Goal: Task Accomplishment & Management: Use online tool/utility

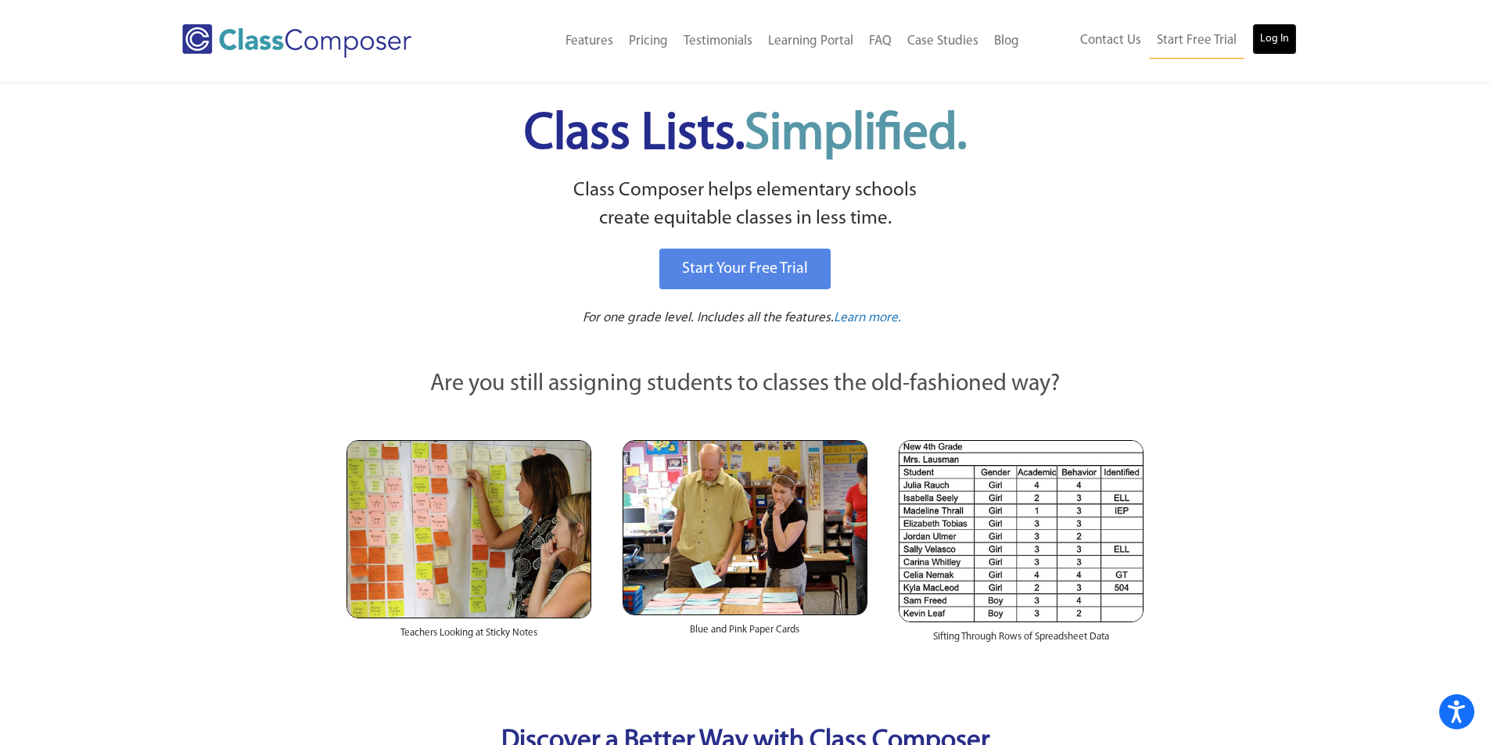
click at [1279, 32] on link "Log In" at bounding box center [1274, 38] width 45 height 31
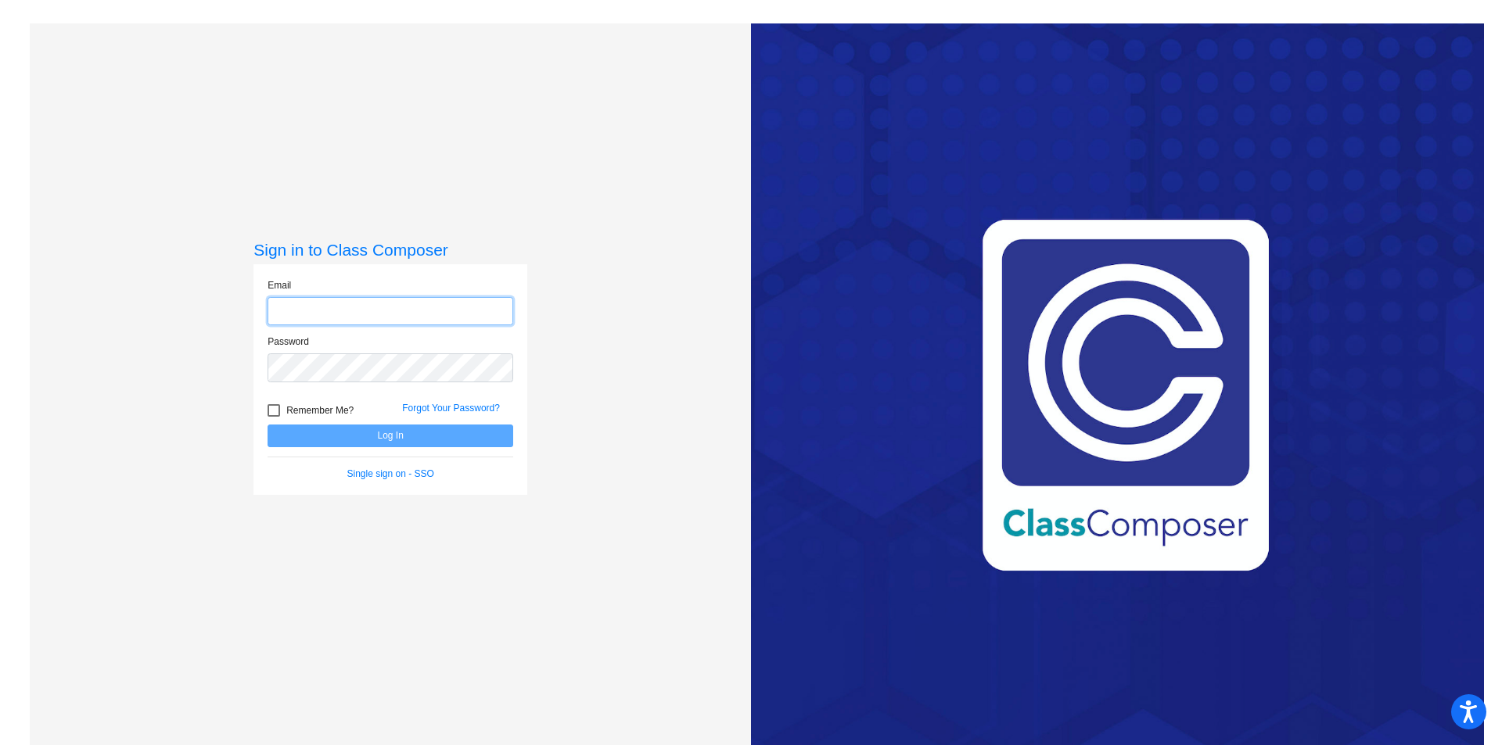
type input "[EMAIL_ADDRESS][DOMAIN_NAME]"
click at [380, 436] on button "Log In" at bounding box center [391, 436] width 246 height 23
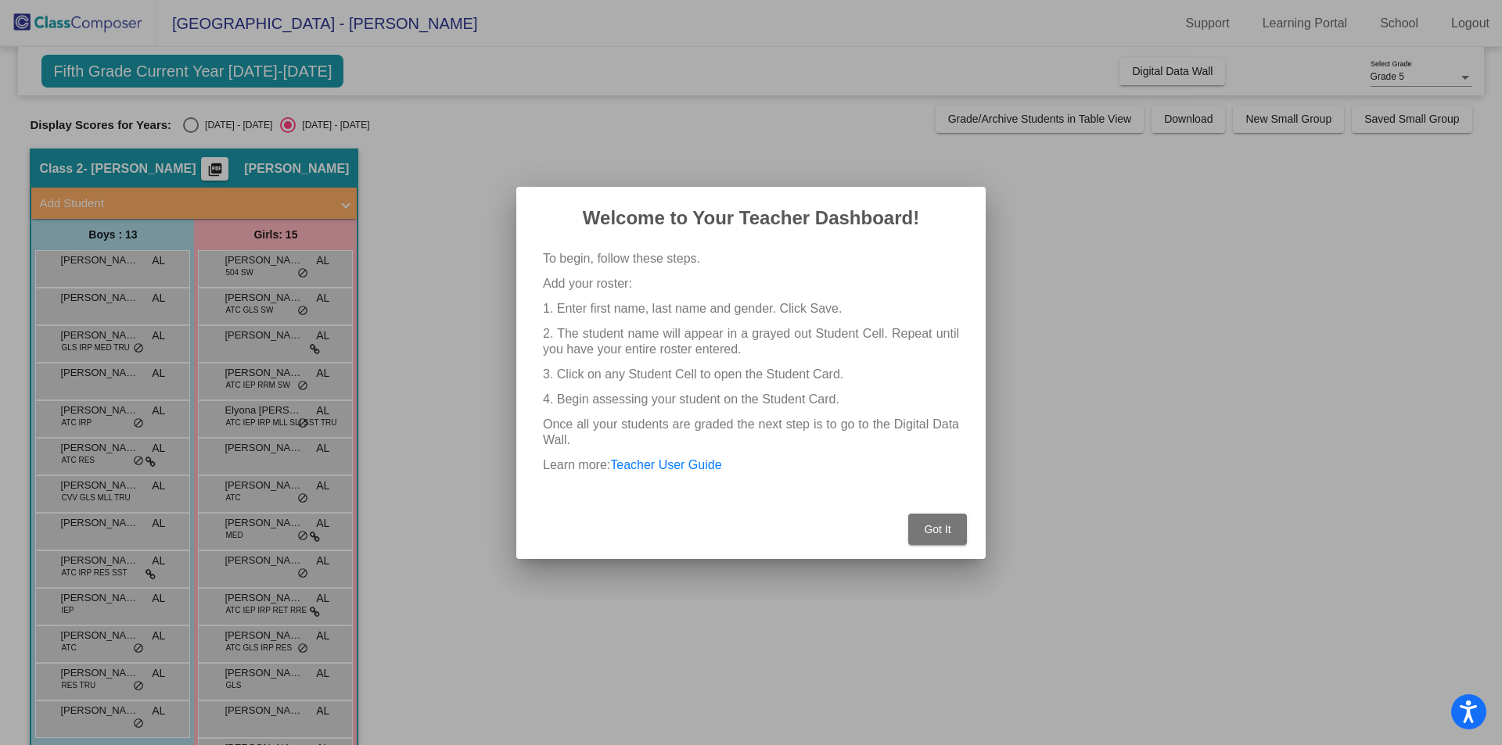
click at [931, 523] on span "Got It" at bounding box center [937, 529] width 27 height 13
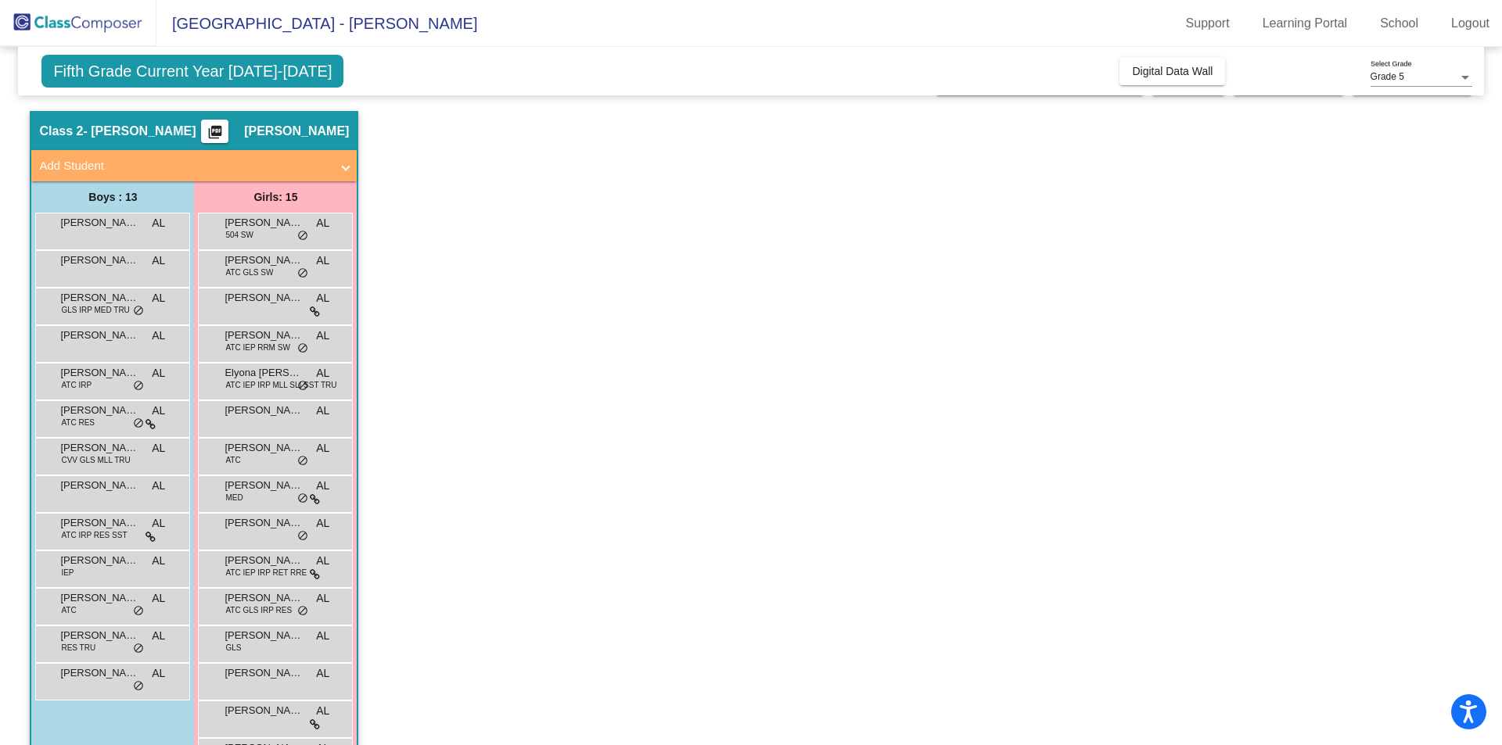
scroll to position [93, 0]
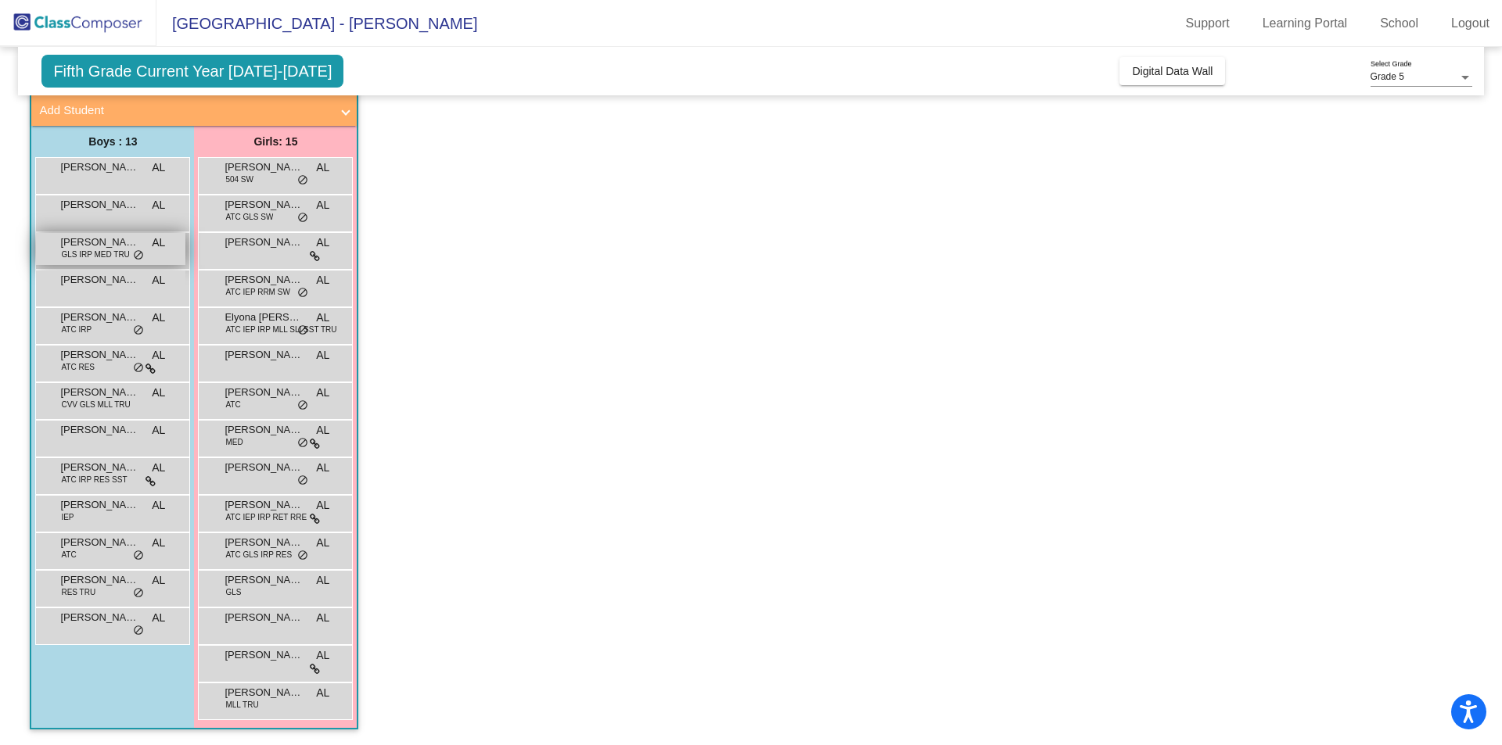
click at [99, 250] on span "GLS IRP MED TRU" at bounding box center [95, 255] width 68 height 12
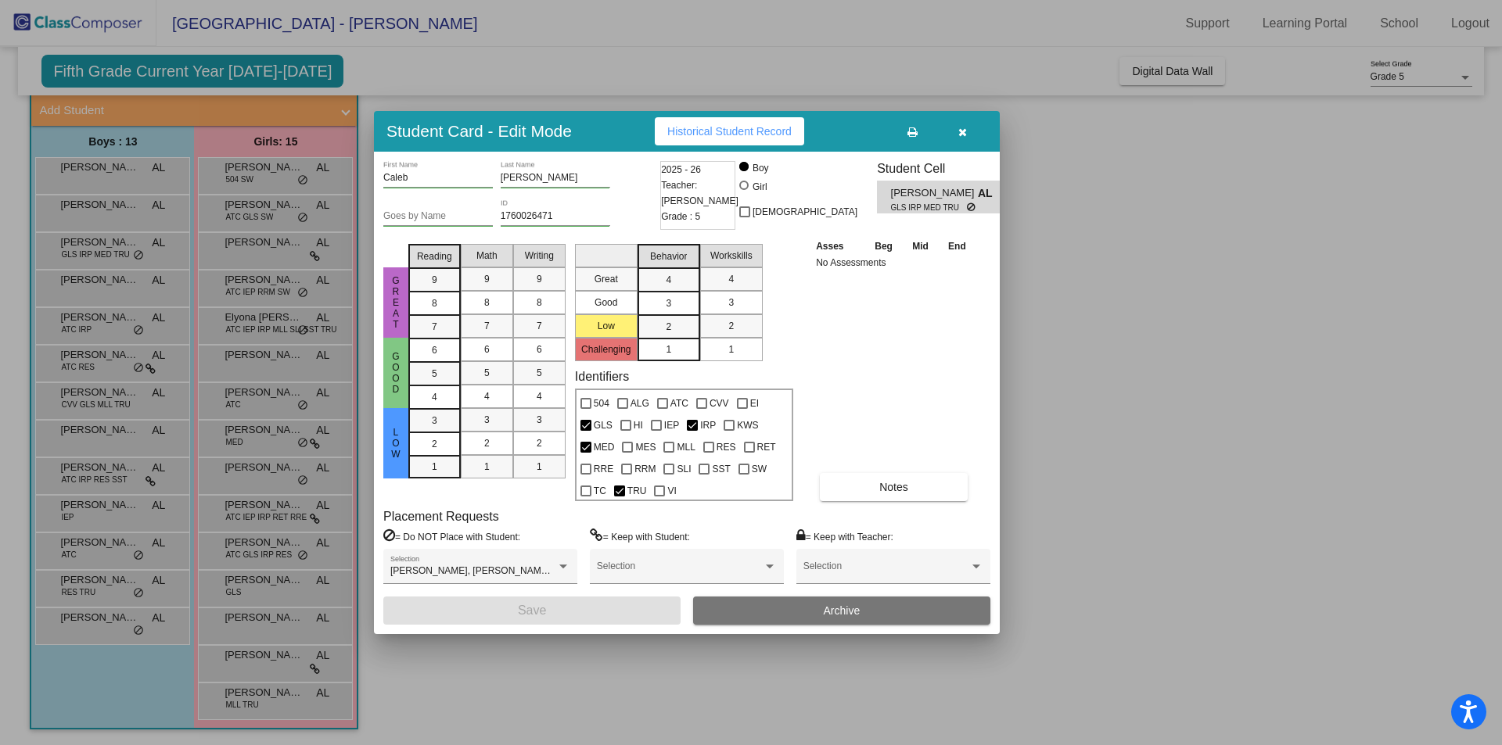
click at [1069, 363] on div at bounding box center [751, 372] width 1502 height 745
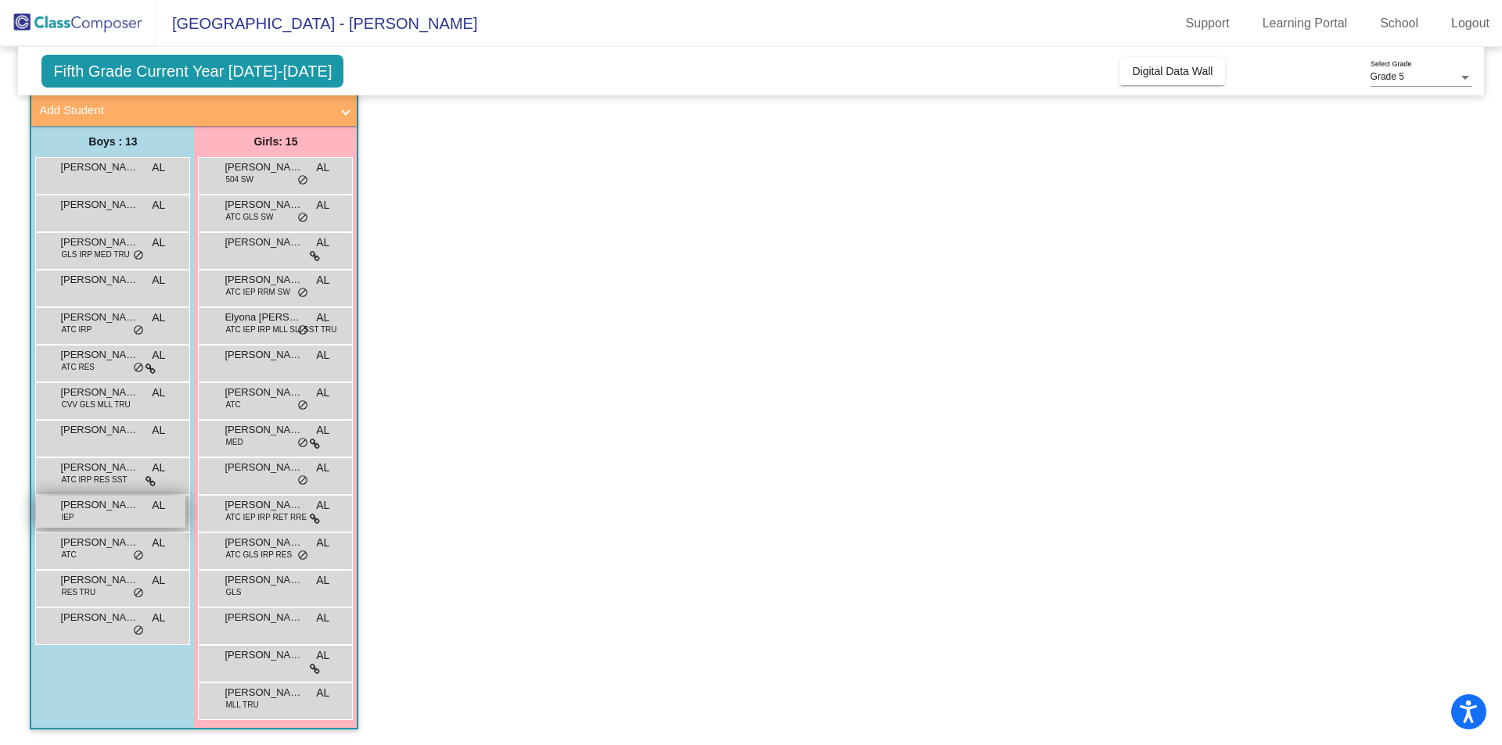
click at [113, 519] on div "[PERSON_NAME] IEP AL lock do_not_disturb_alt" at bounding box center [110, 512] width 149 height 32
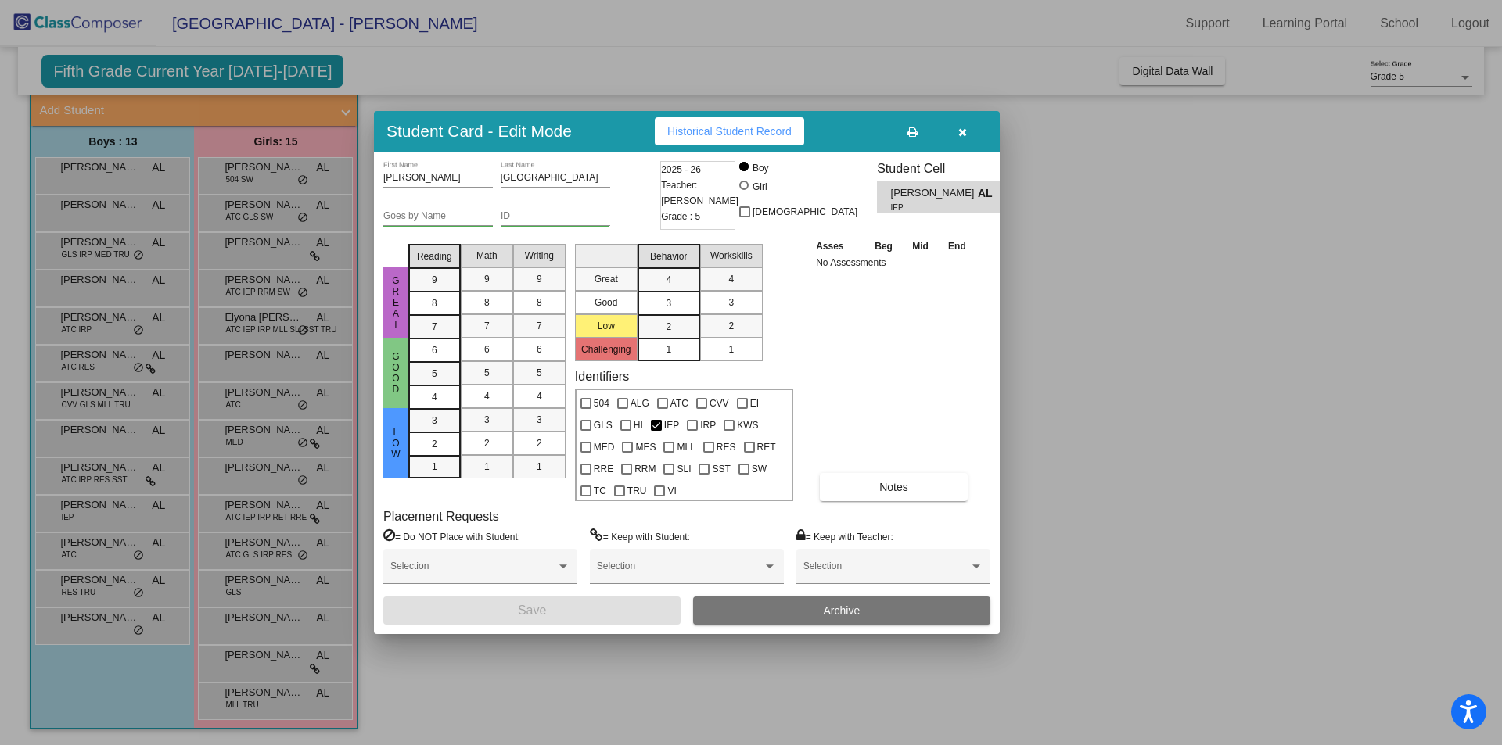
click at [551, 711] on div at bounding box center [751, 372] width 1502 height 745
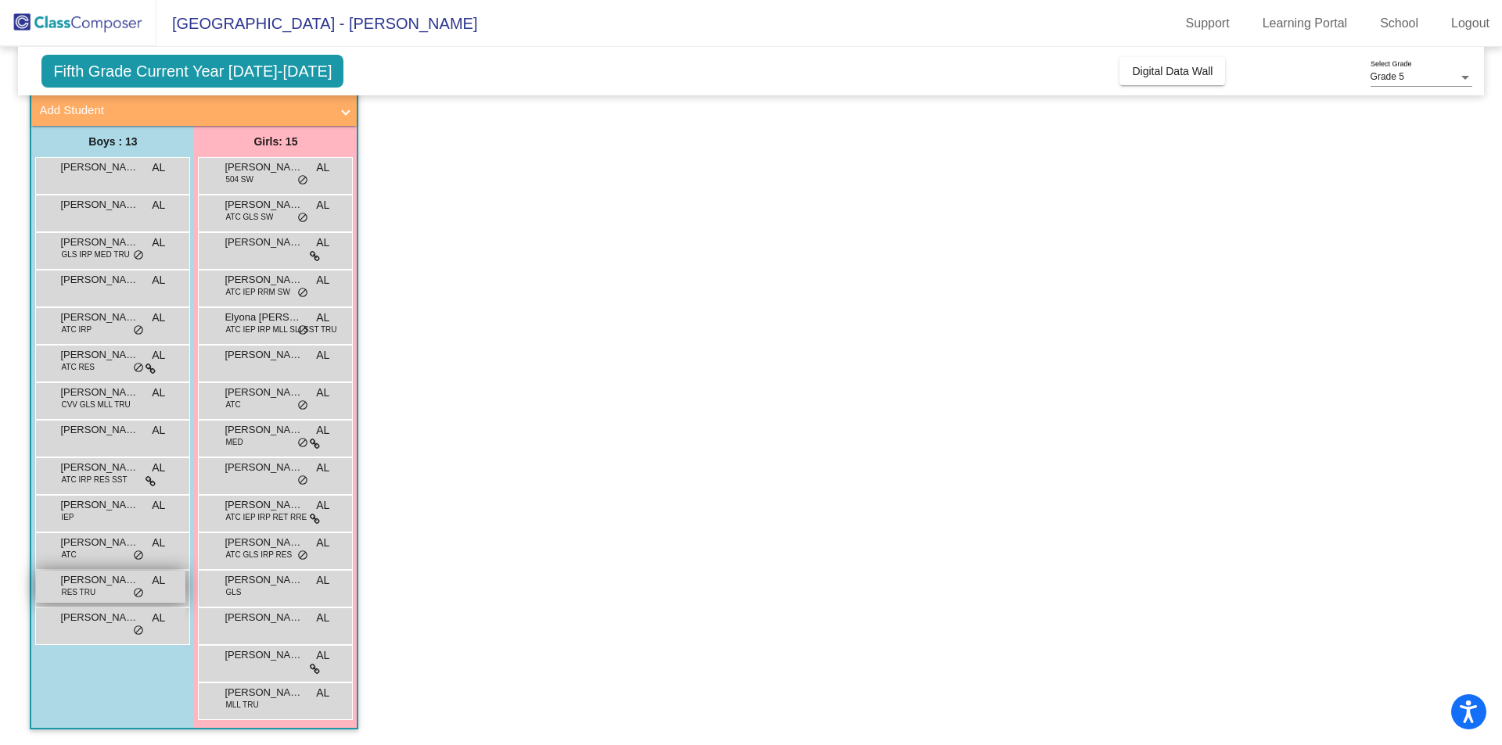
click at [81, 589] on span "RES TRU" at bounding box center [78, 593] width 34 height 12
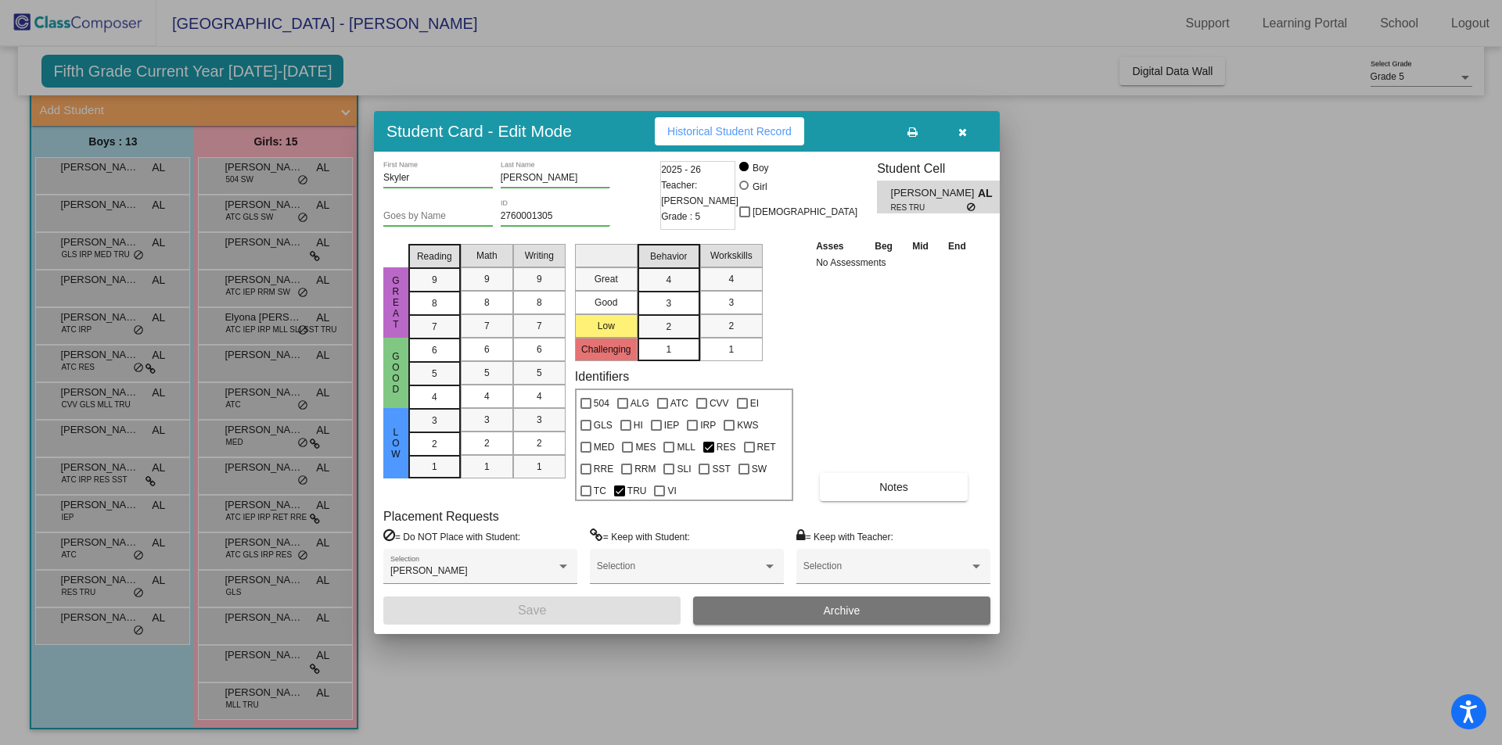
click at [1111, 333] on div at bounding box center [751, 372] width 1502 height 745
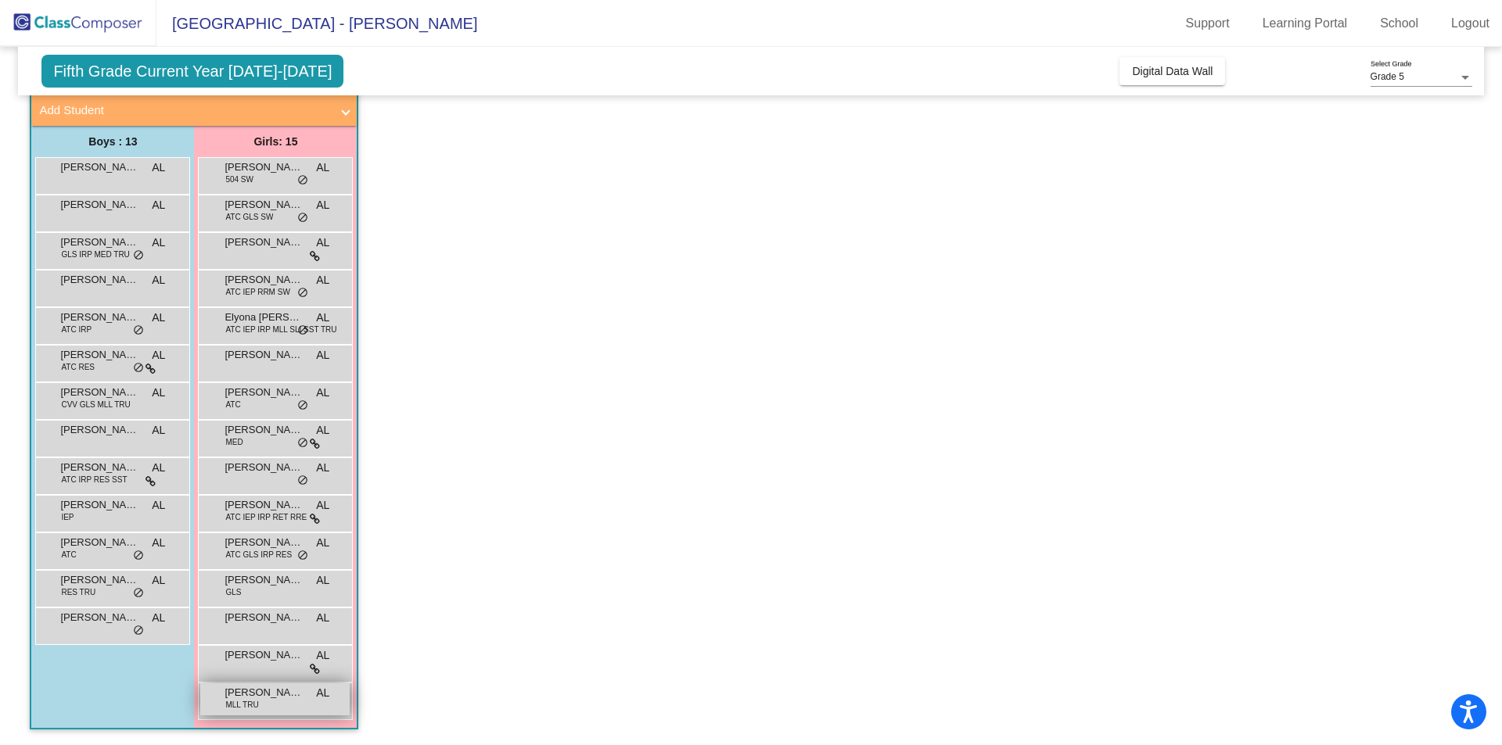
click at [249, 714] on div "[PERSON_NAME] MLL TRU AL lock do_not_disturb_alt" at bounding box center [274, 700] width 149 height 32
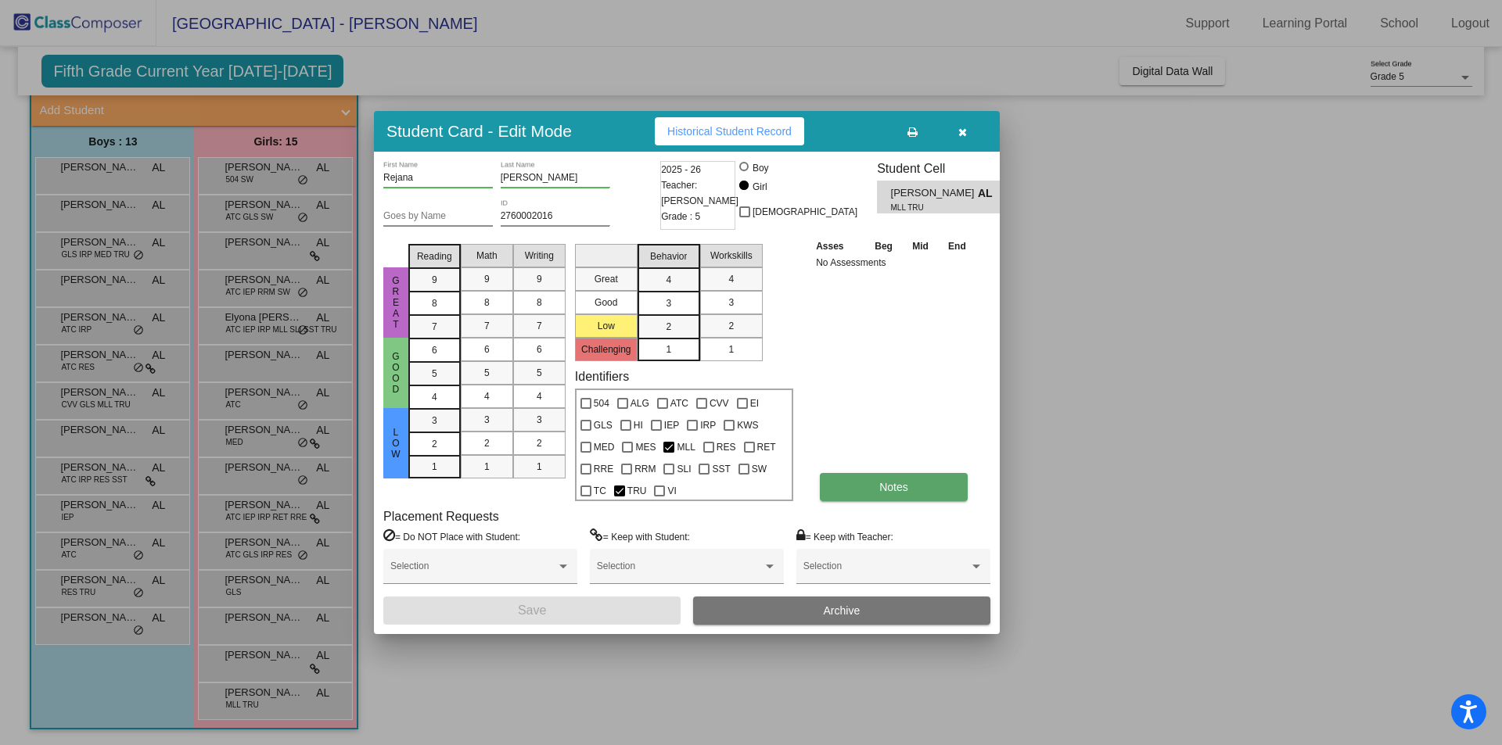
click at [914, 480] on button "Notes" at bounding box center [894, 487] width 148 height 28
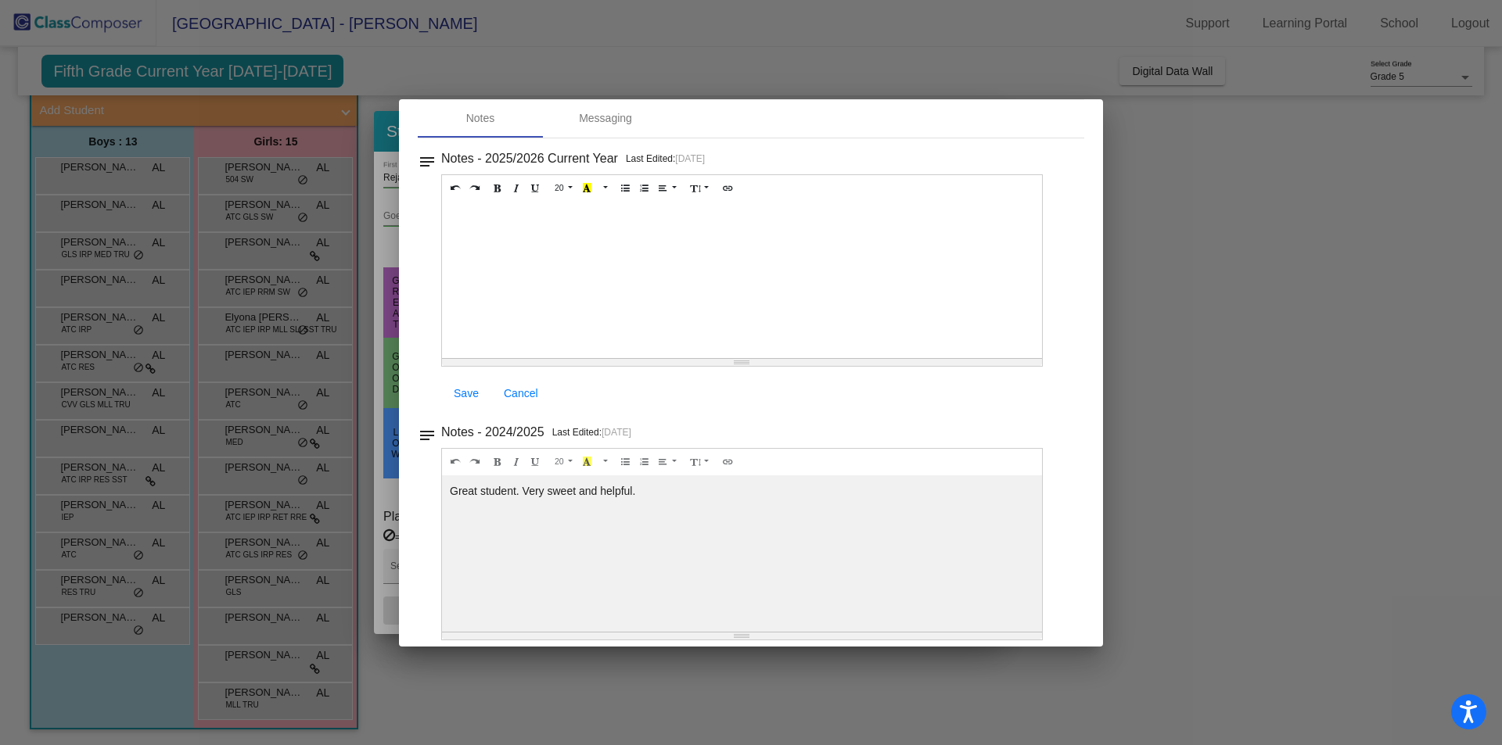
scroll to position [0, 0]
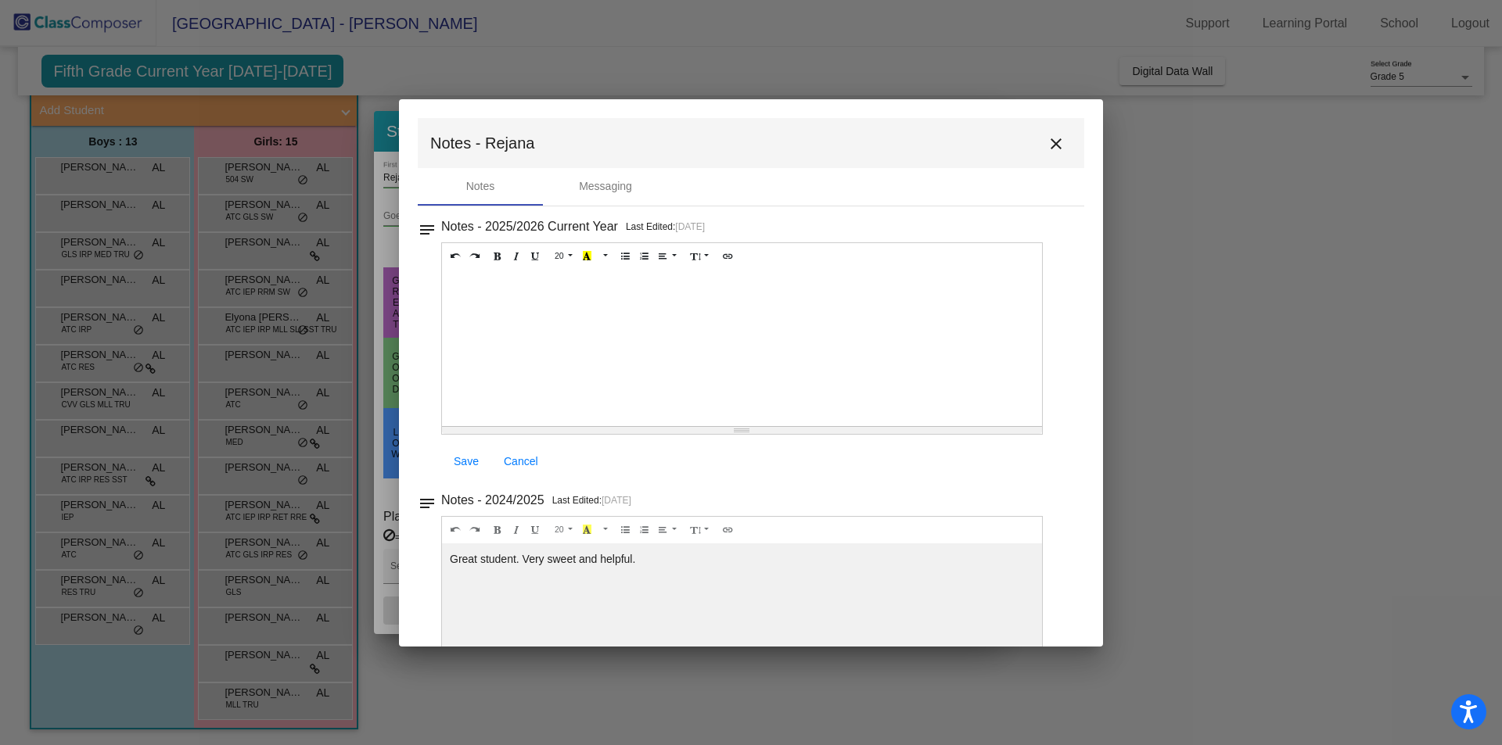
click at [1047, 147] on mat-icon "close" at bounding box center [1056, 144] width 19 height 19
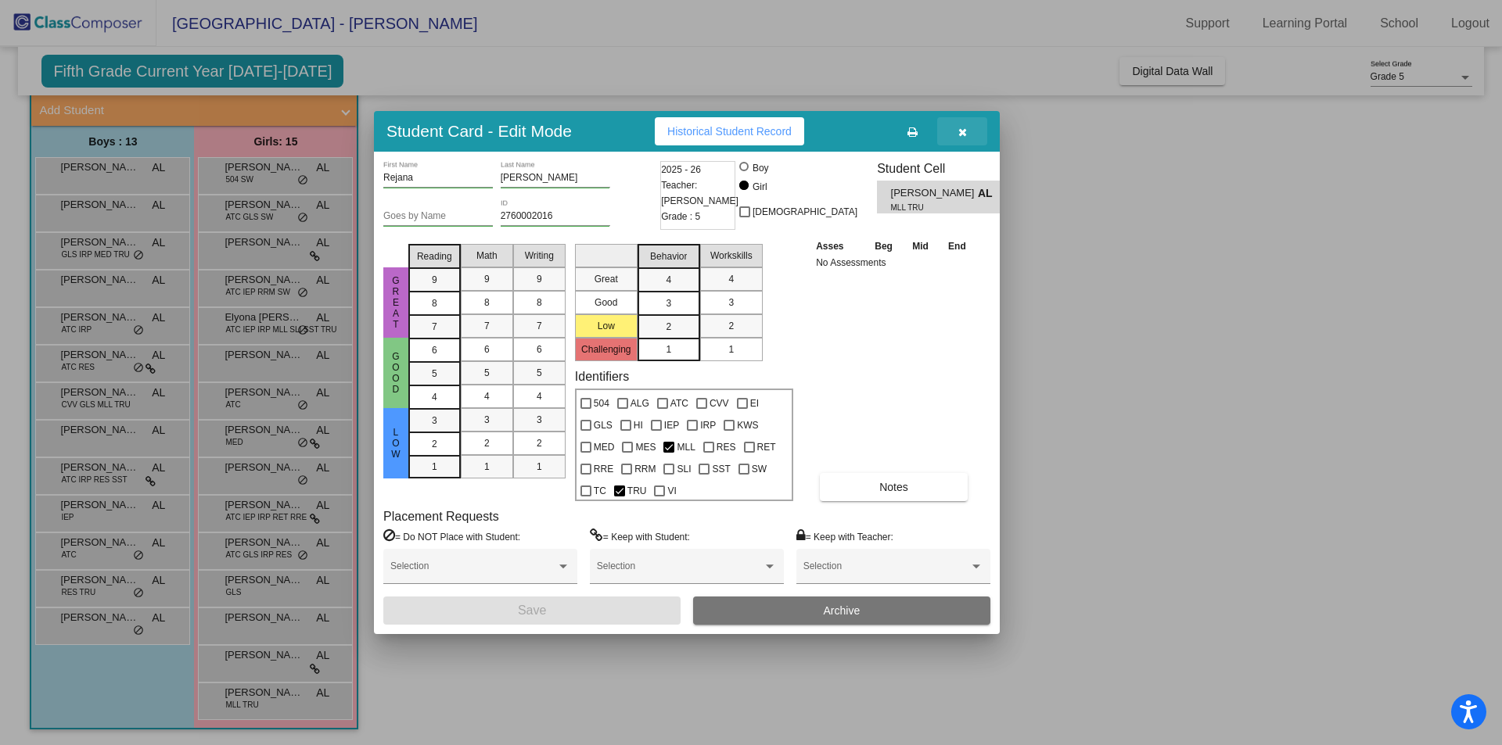
click at [959, 138] on icon "button" at bounding box center [962, 132] width 9 height 11
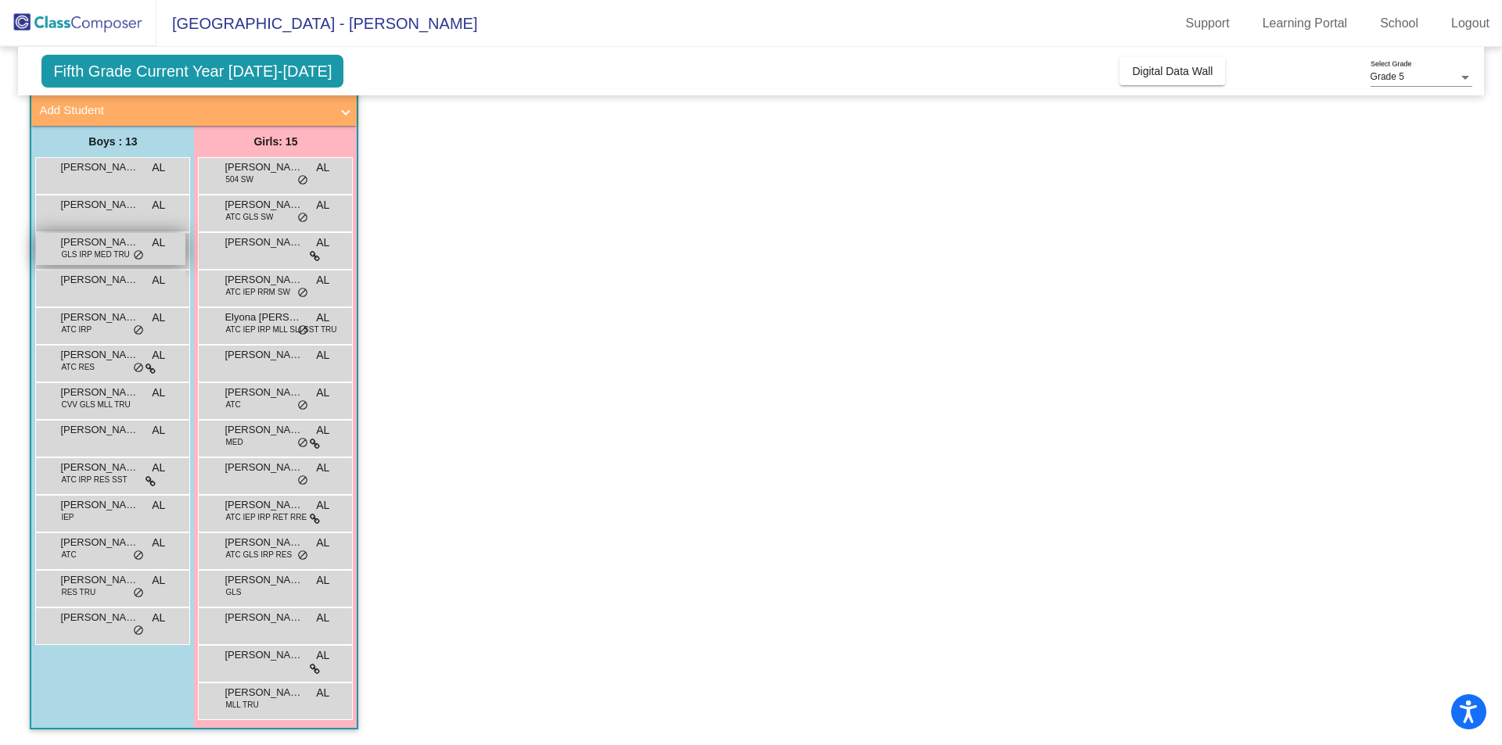
click at [89, 262] on div "[PERSON_NAME] GLS IRP MED TRU AL lock do_not_disturb_alt" at bounding box center [110, 249] width 149 height 32
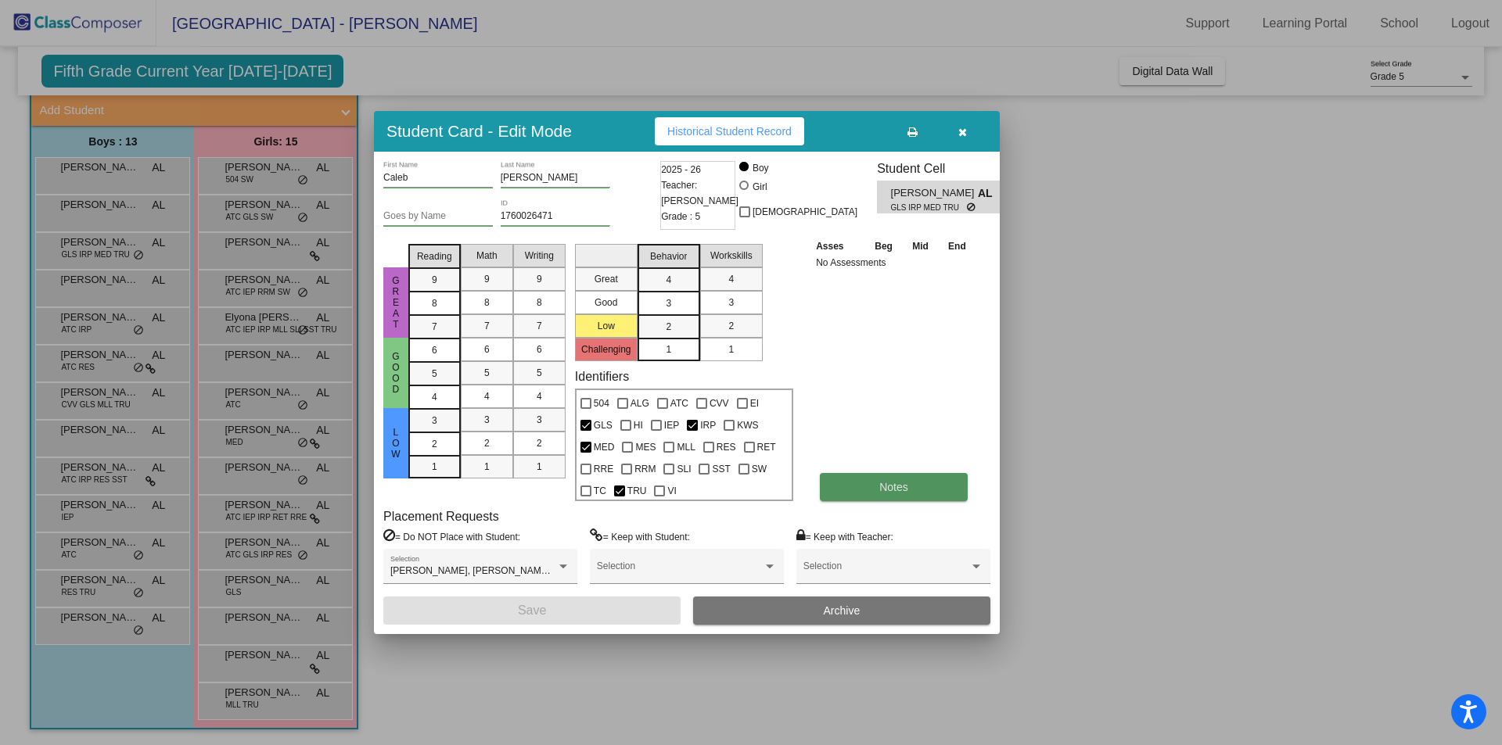
click at [892, 490] on span "Notes" at bounding box center [893, 487] width 29 height 13
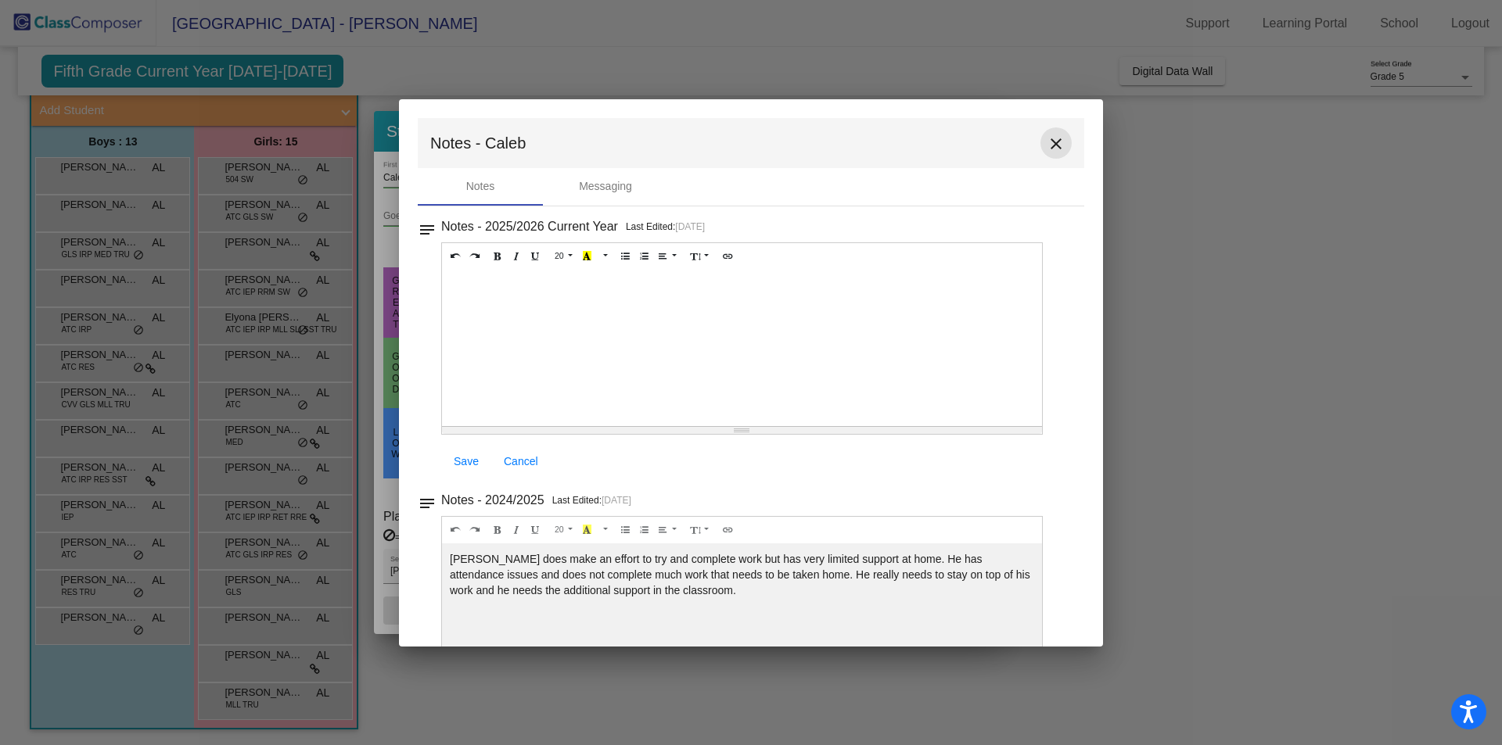
click at [1047, 142] on mat-icon "close" at bounding box center [1056, 144] width 19 height 19
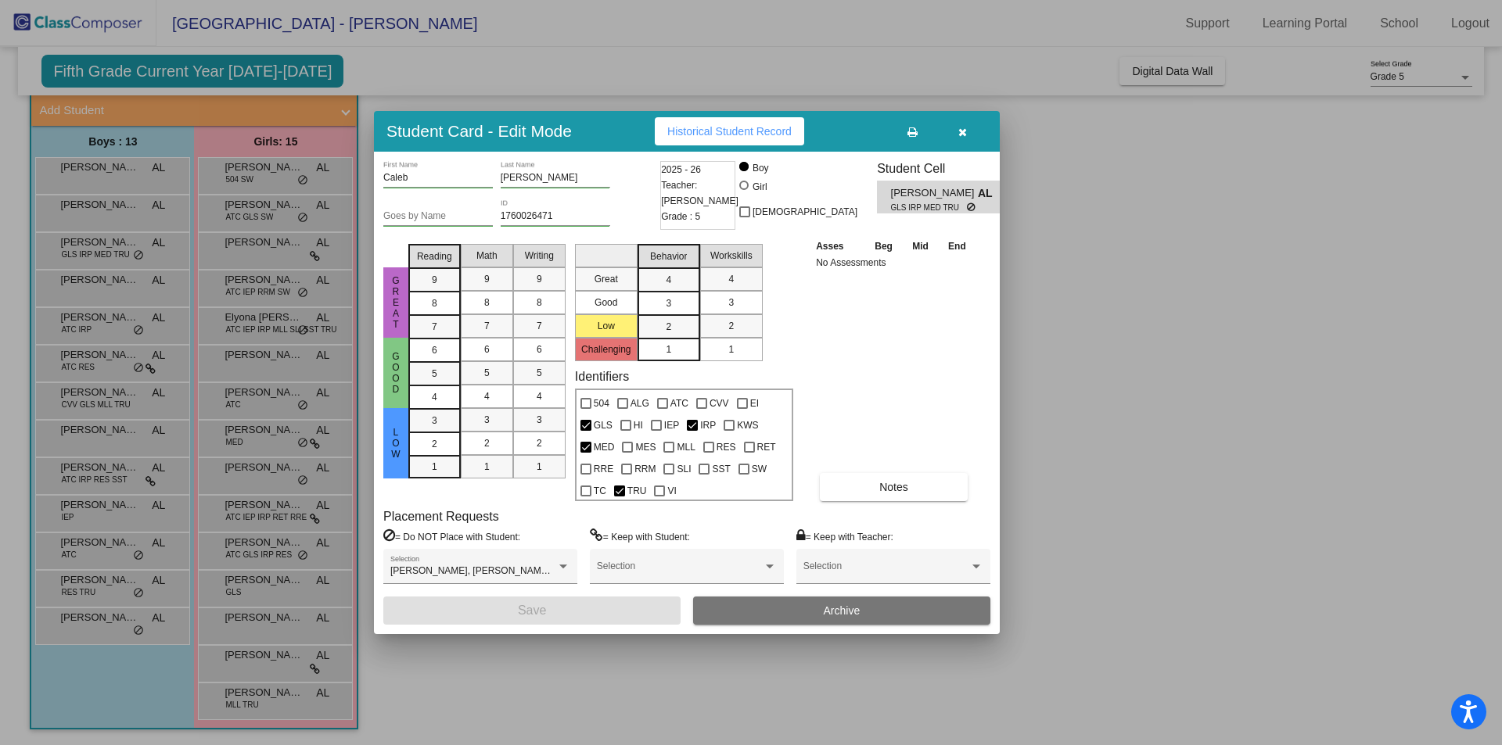
click at [1100, 274] on div at bounding box center [751, 372] width 1502 height 745
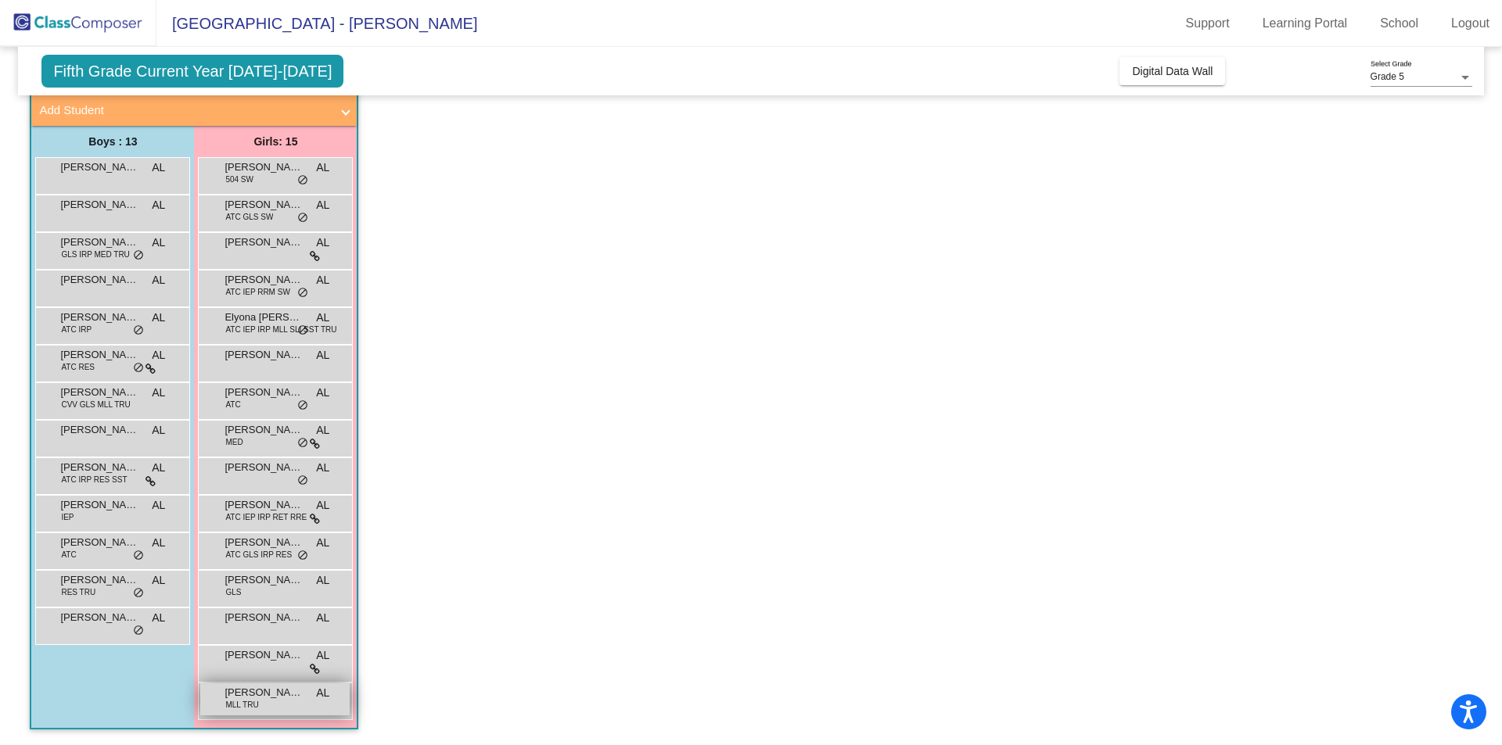
click at [282, 695] on span "[PERSON_NAME]" at bounding box center [263, 693] width 78 height 16
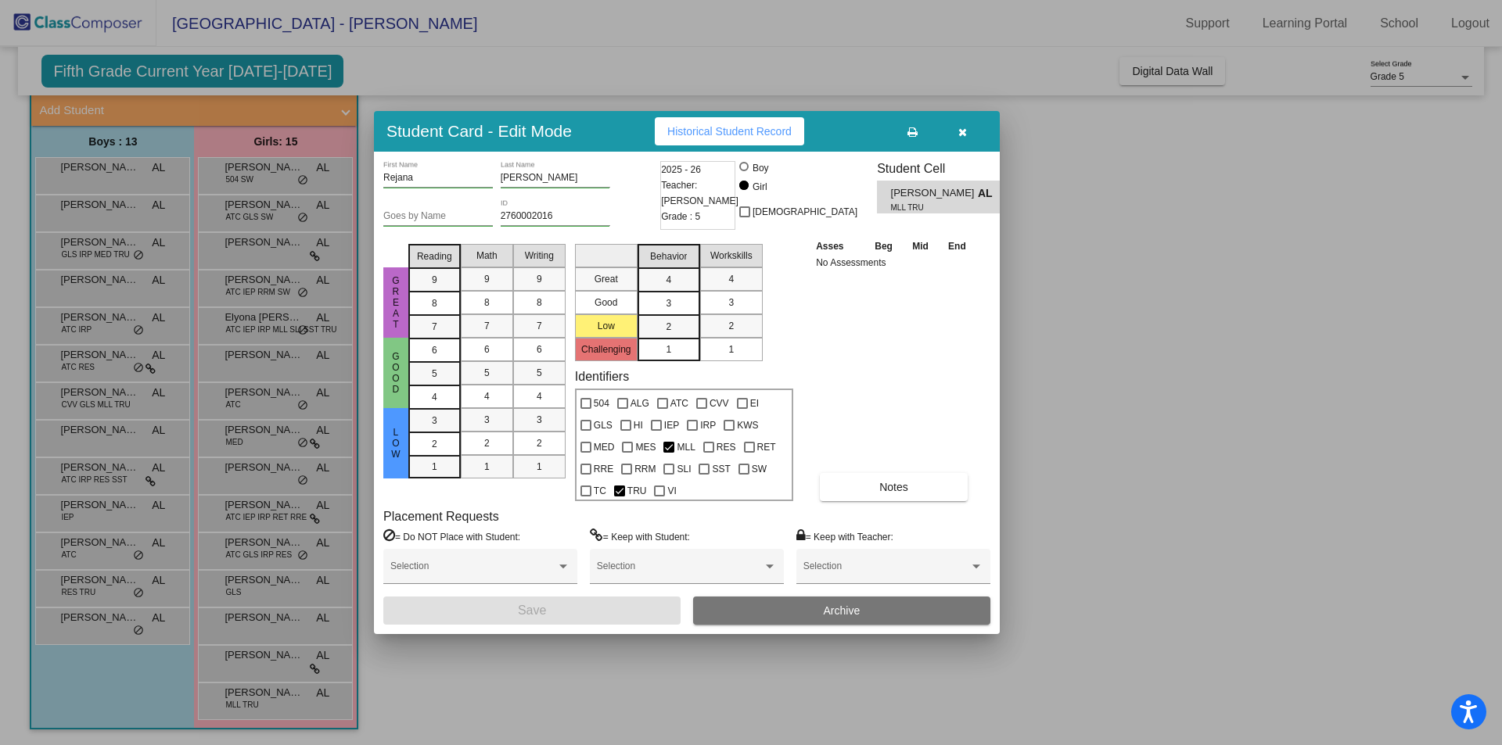
click at [1165, 463] on div at bounding box center [751, 372] width 1502 height 745
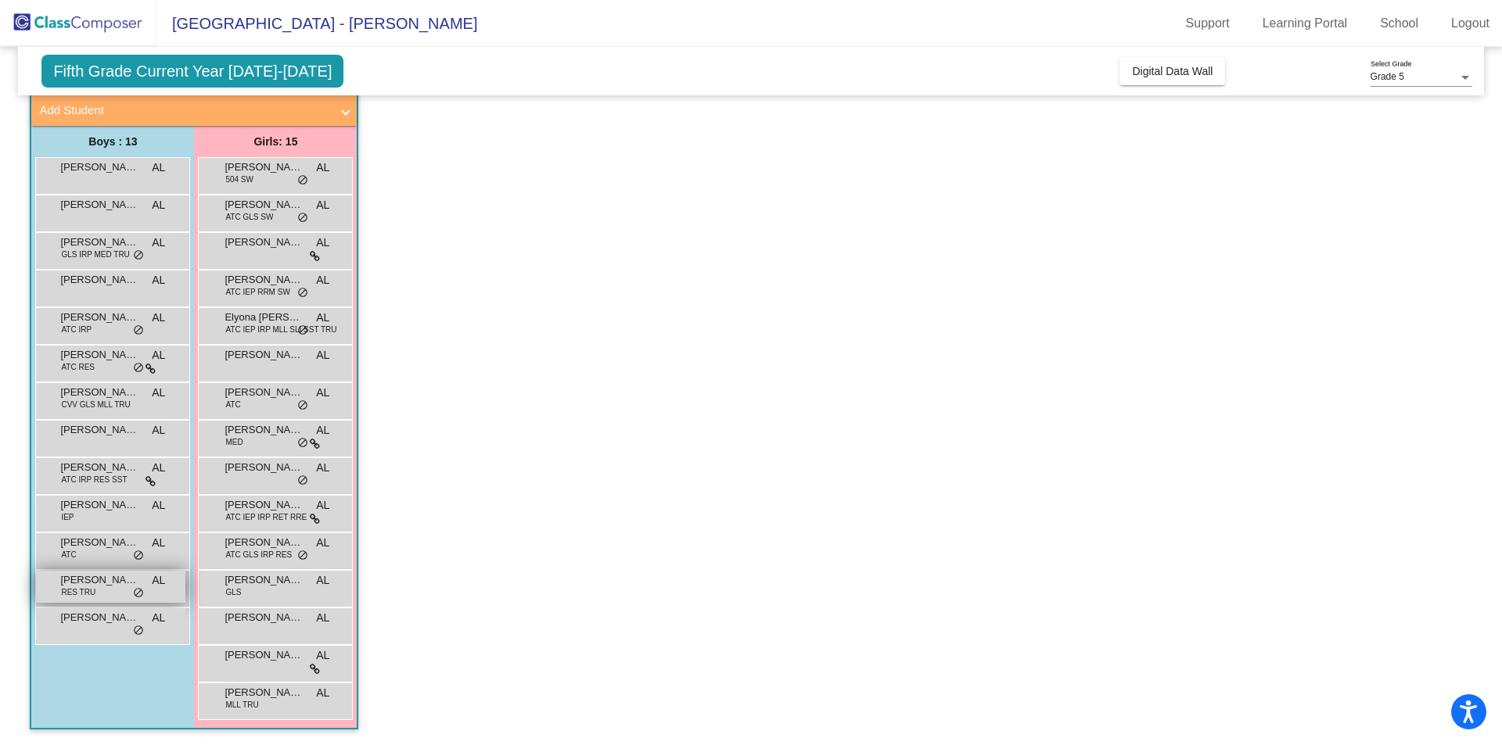
click at [97, 579] on span "[PERSON_NAME]" at bounding box center [99, 581] width 78 height 16
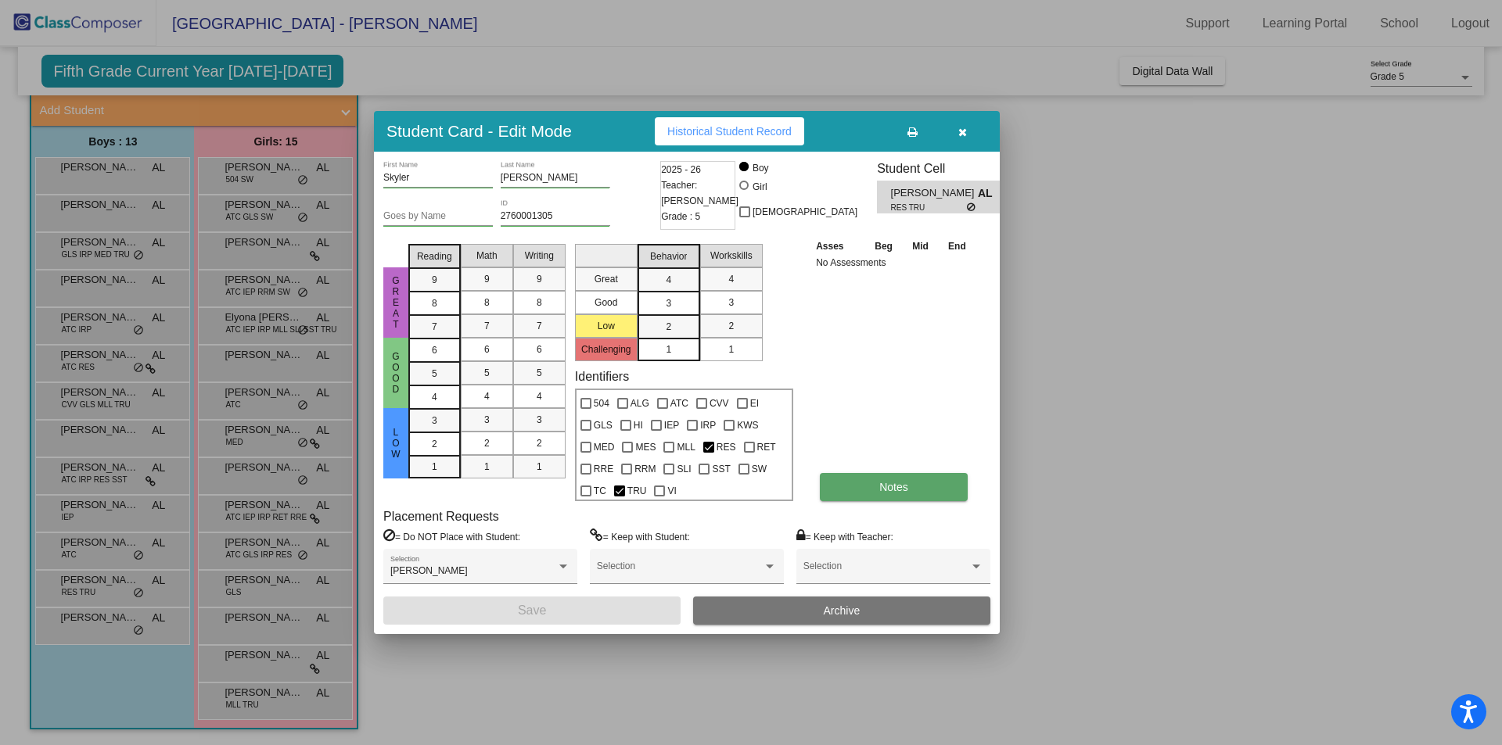
click at [900, 487] on span "Notes" at bounding box center [893, 487] width 29 height 13
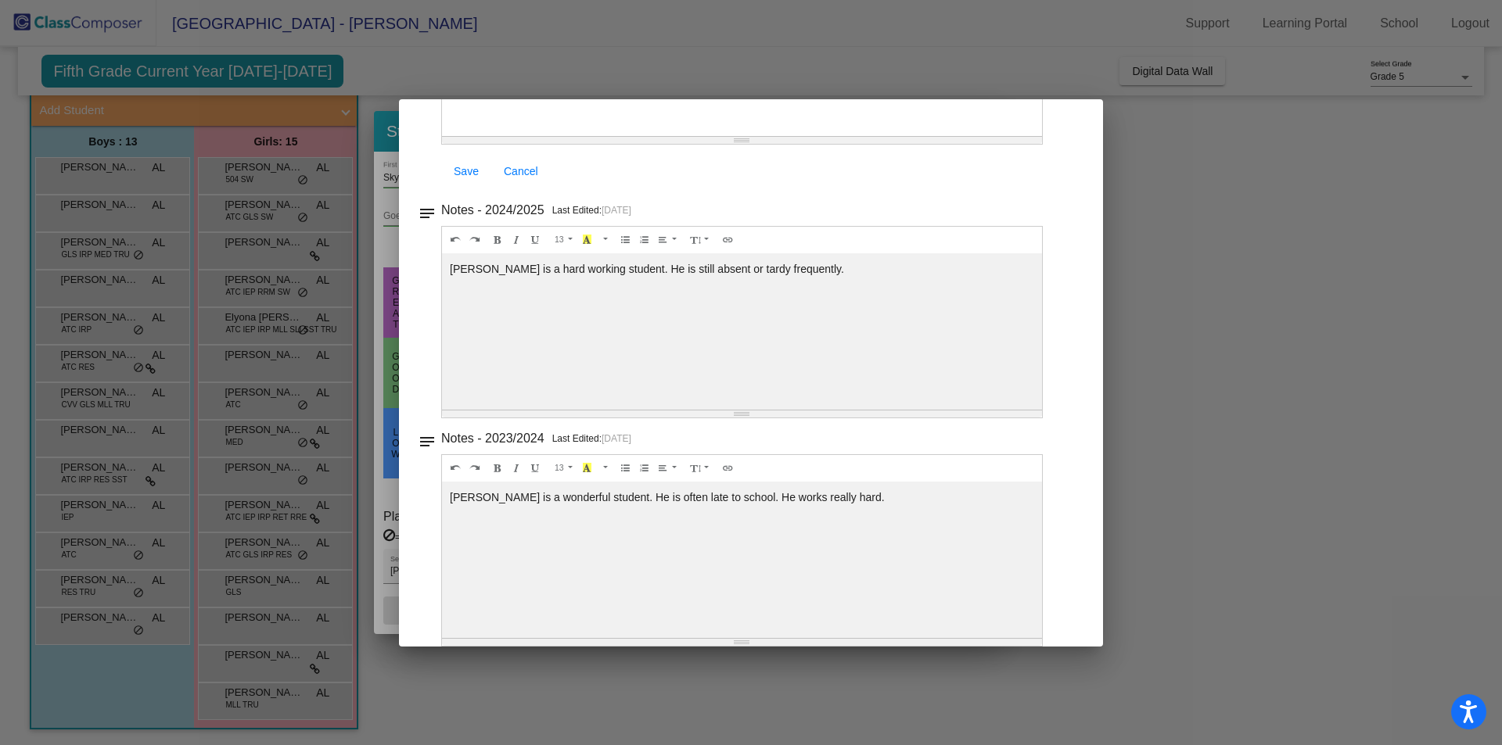
scroll to position [309, 0]
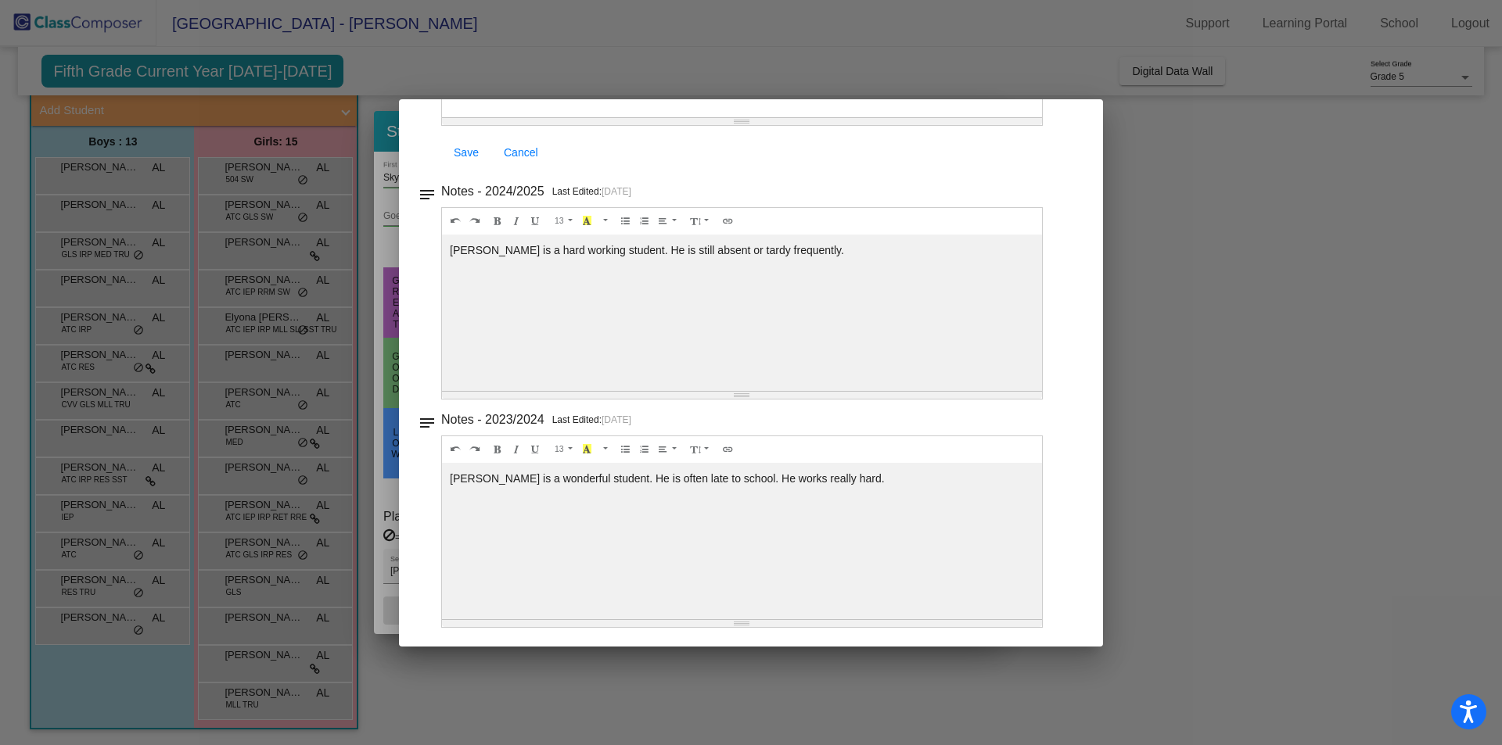
click at [1309, 336] on div at bounding box center [751, 372] width 1502 height 745
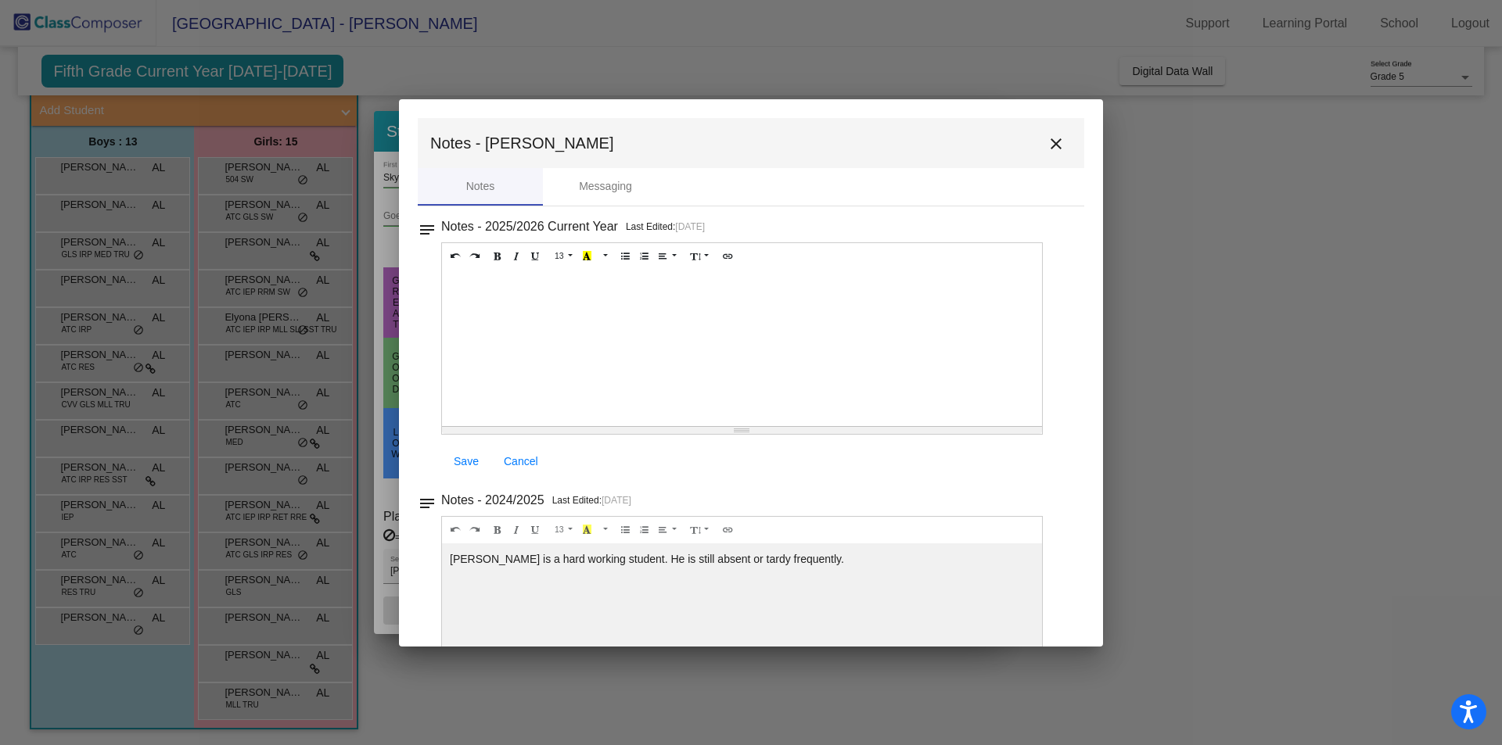
click at [1047, 138] on mat-icon "close" at bounding box center [1056, 144] width 19 height 19
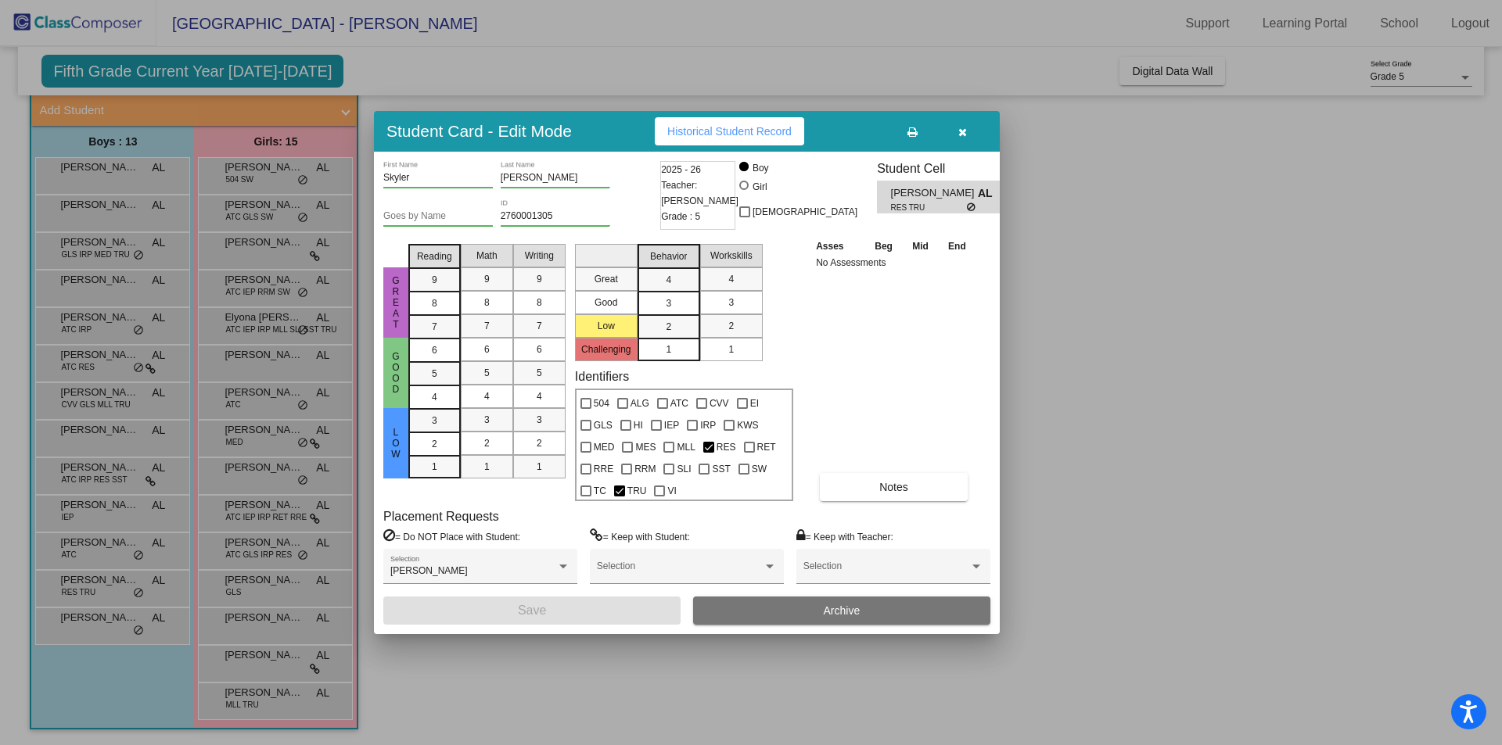
click at [1195, 248] on div at bounding box center [751, 372] width 1502 height 745
